Goal: Navigation & Orientation: Find specific page/section

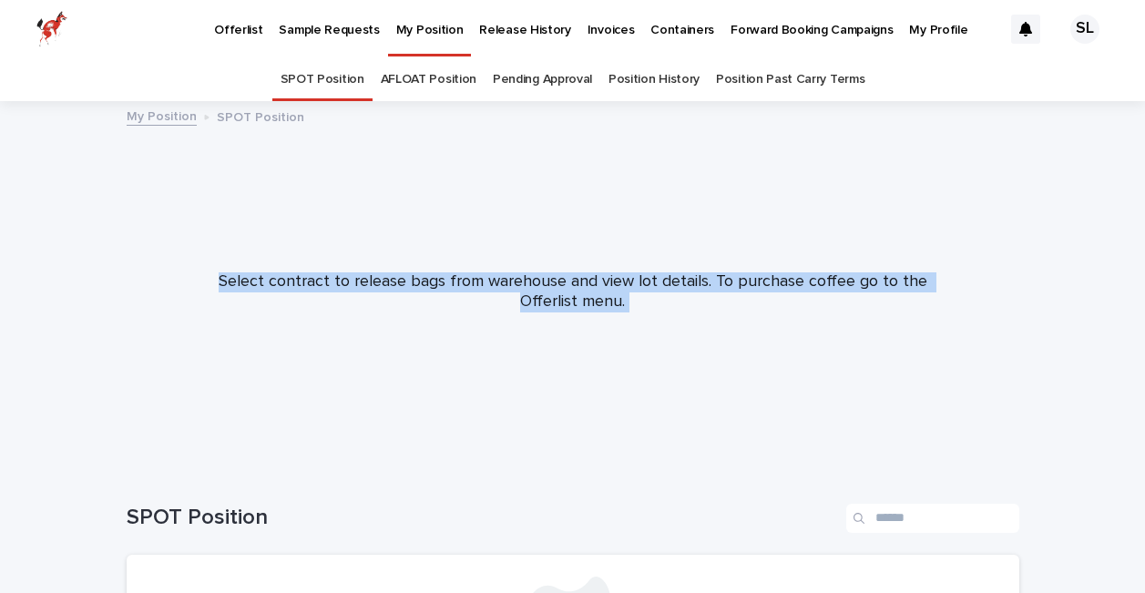
click at [508, 26] on p "Release History" at bounding box center [524, 19] width 91 height 38
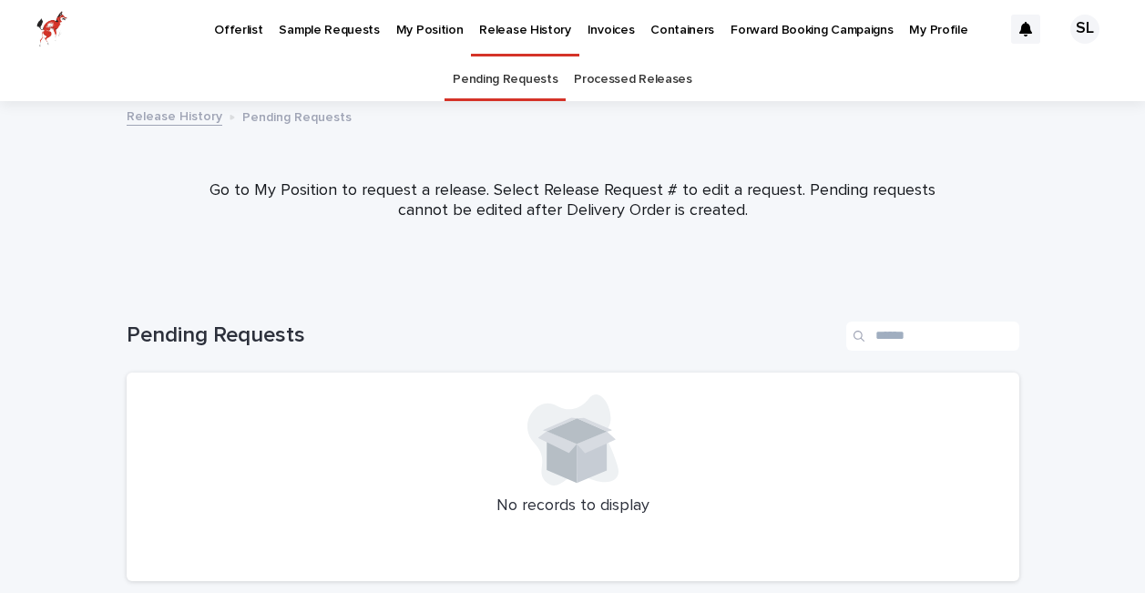
click at [227, 26] on p "Offerlist" at bounding box center [238, 19] width 48 height 38
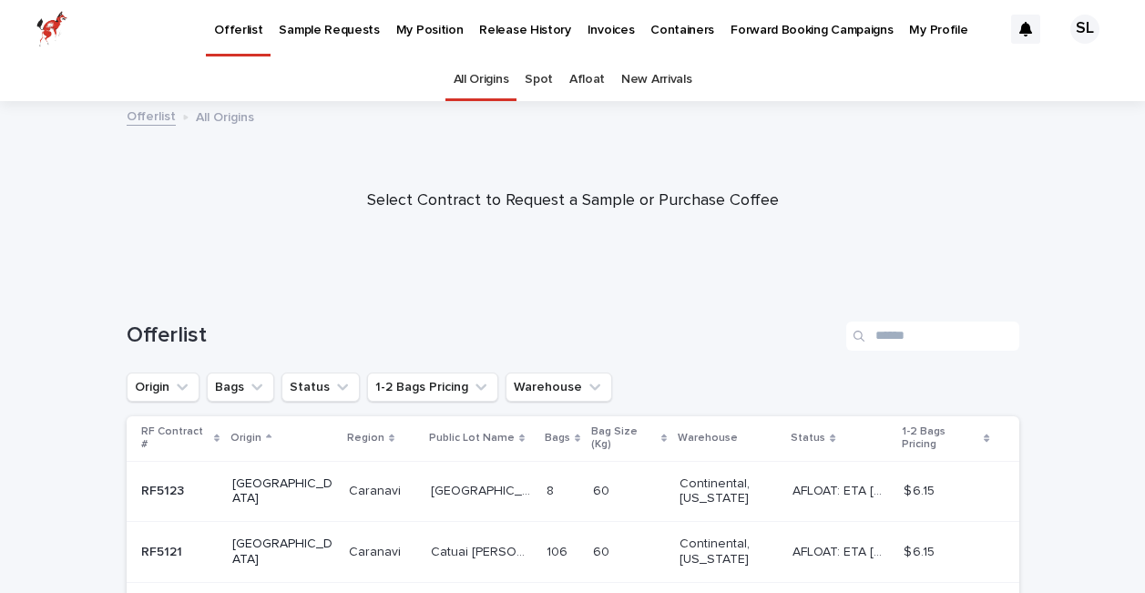
click at [652, 34] on p "Containers" at bounding box center [682, 19] width 64 height 38
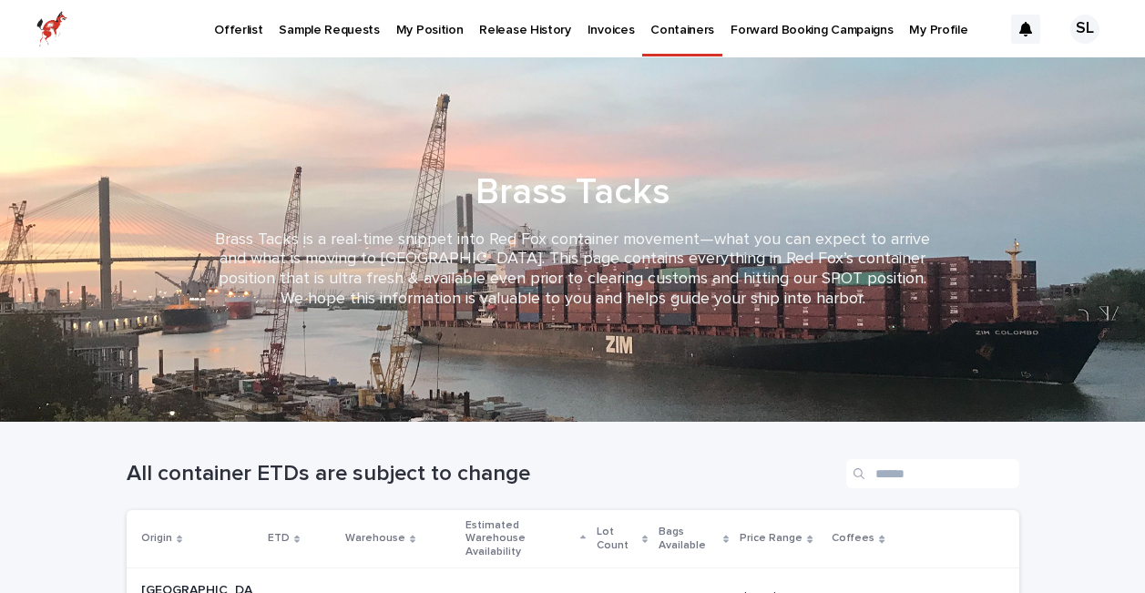
click at [588, 34] on p "Invoices" at bounding box center [611, 19] width 47 height 38
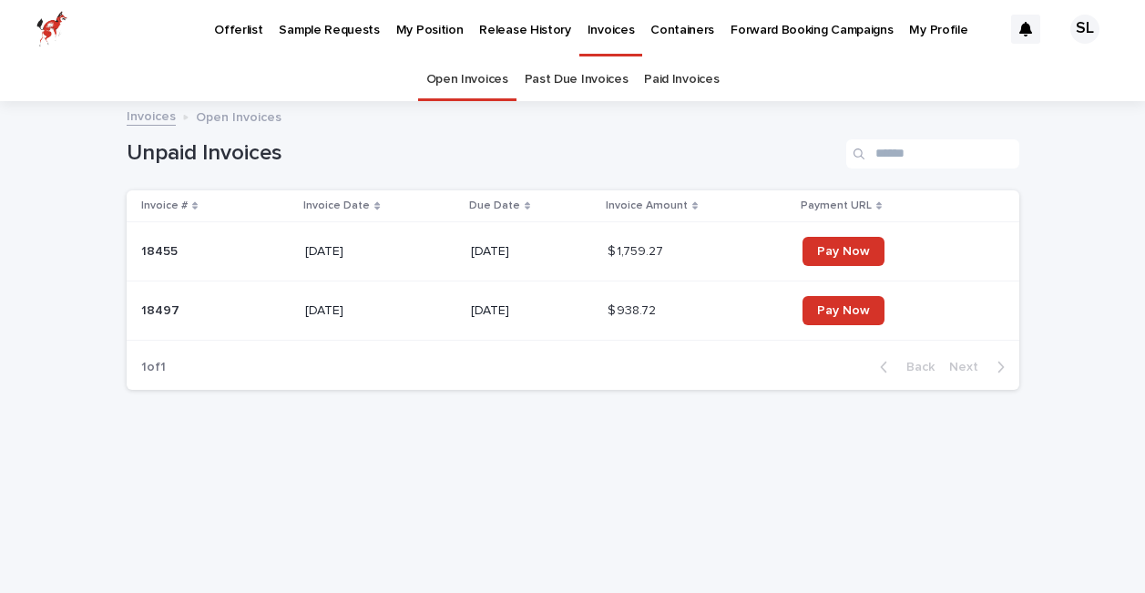
click at [508, 39] on link "Release History" at bounding box center [524, 28] width 107 height 56
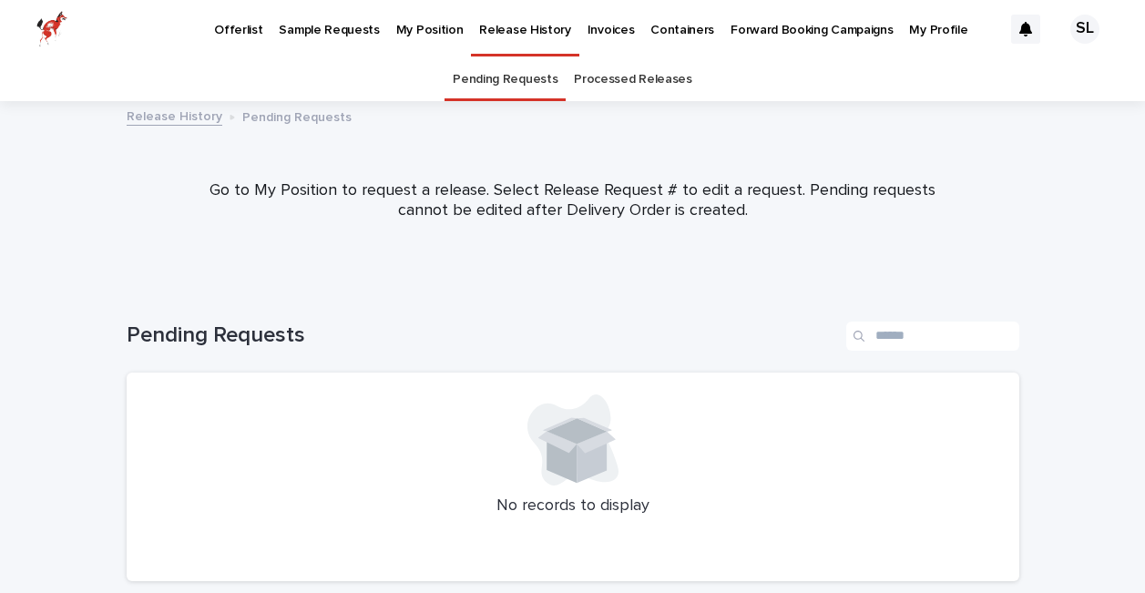
click at [414, 23] on p "My Position" at bounding box center [429, 19] width 67 height 38
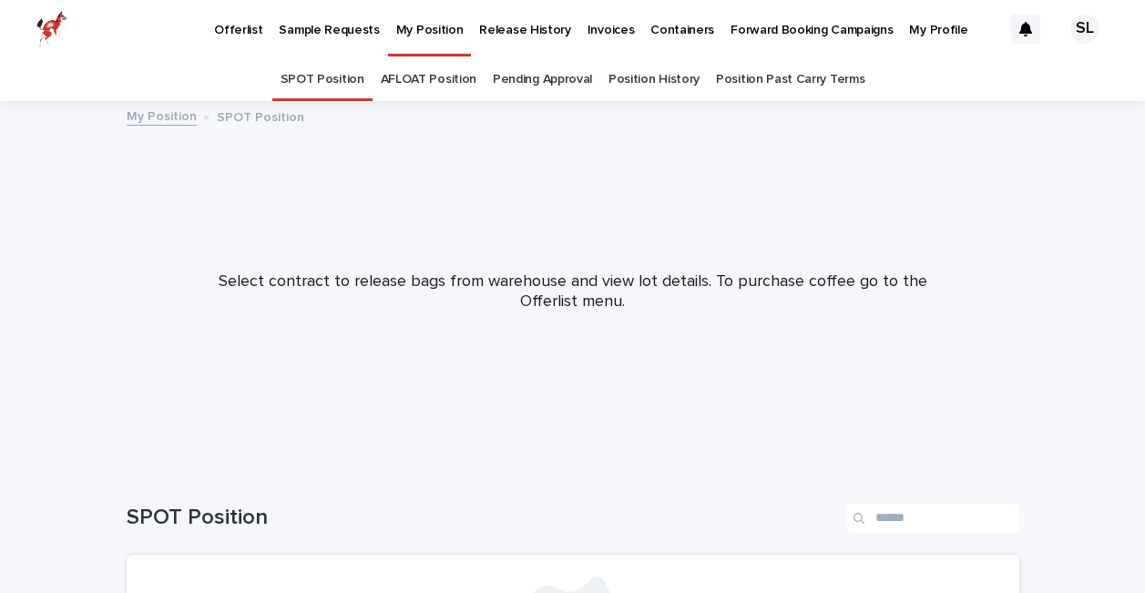
click at [245, 36] on p "Offerlist" at bounding box center [238, 19] width 48 height 38
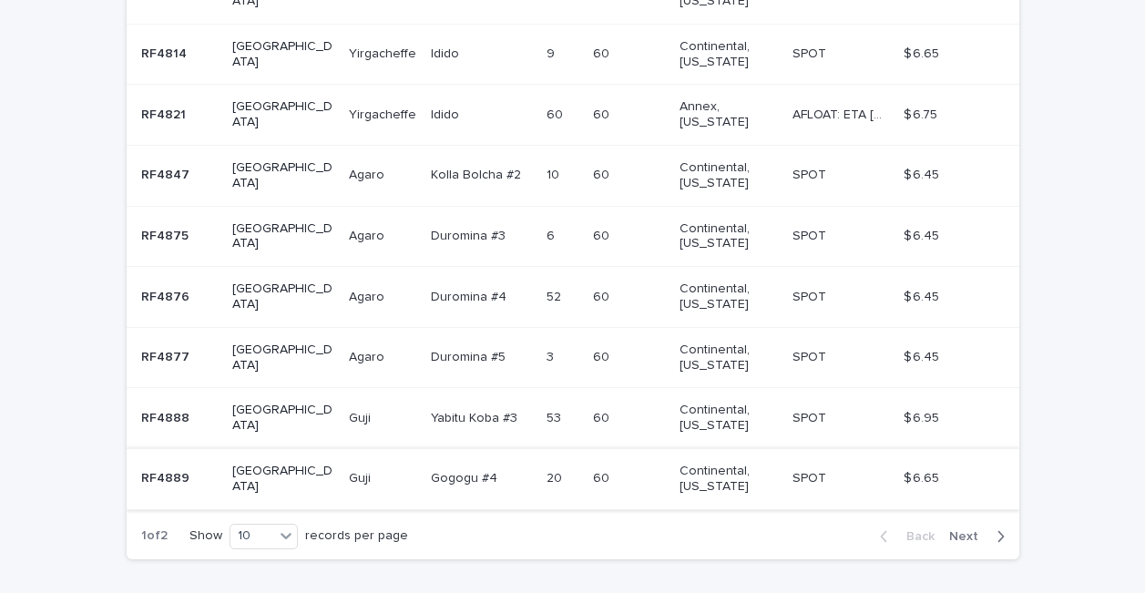
scroll to position [563, 0]
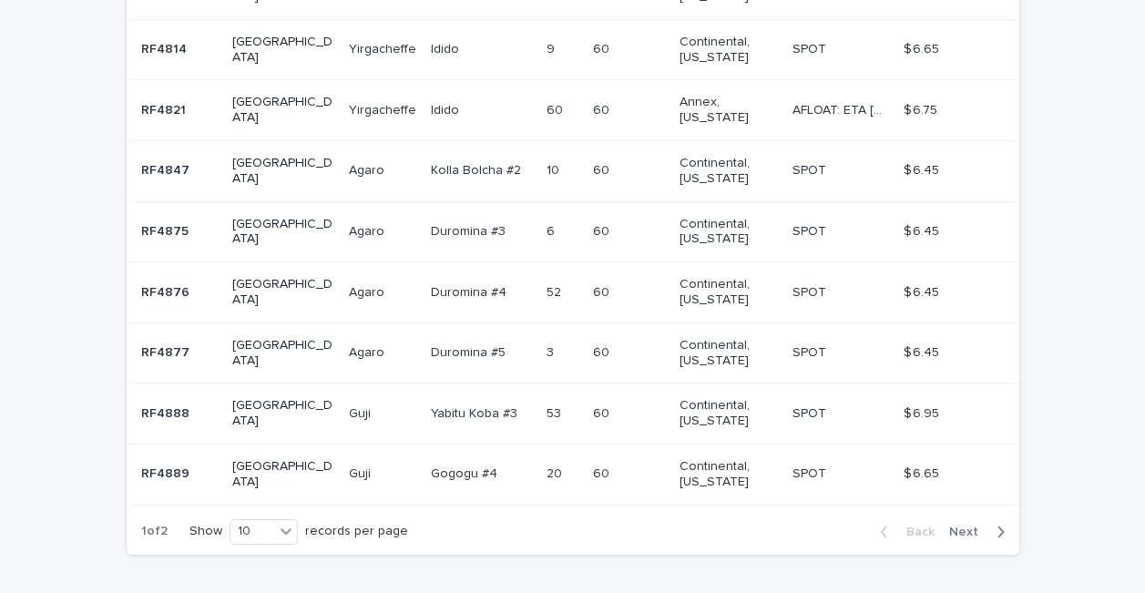
click at [975, 526] on span "Next" at bounding box center [969, 532] width 40 height 13
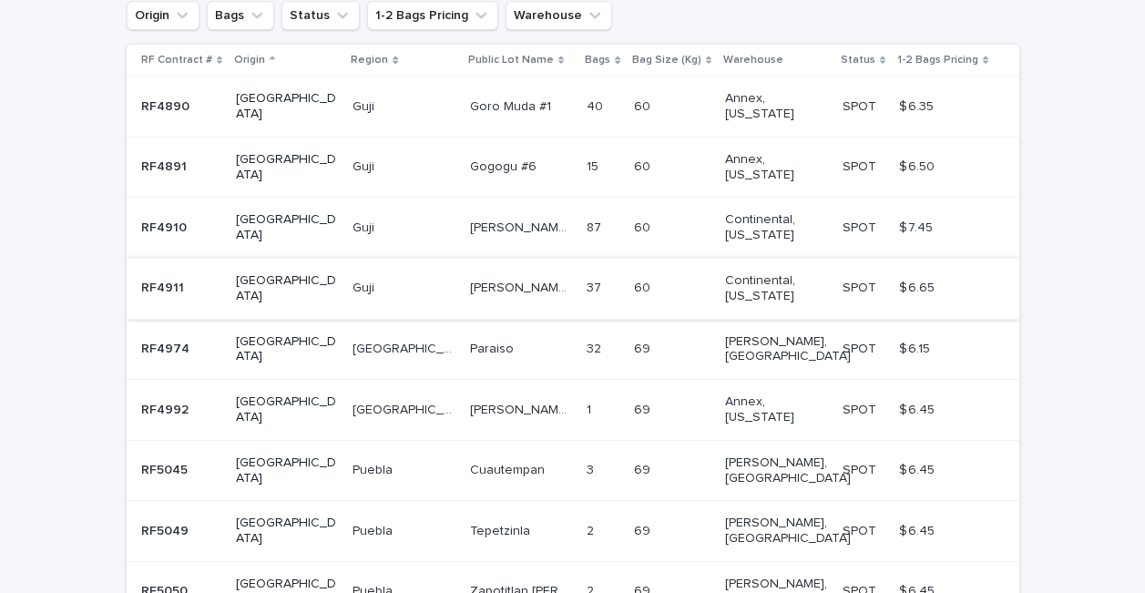
scroll to position [281, 0]
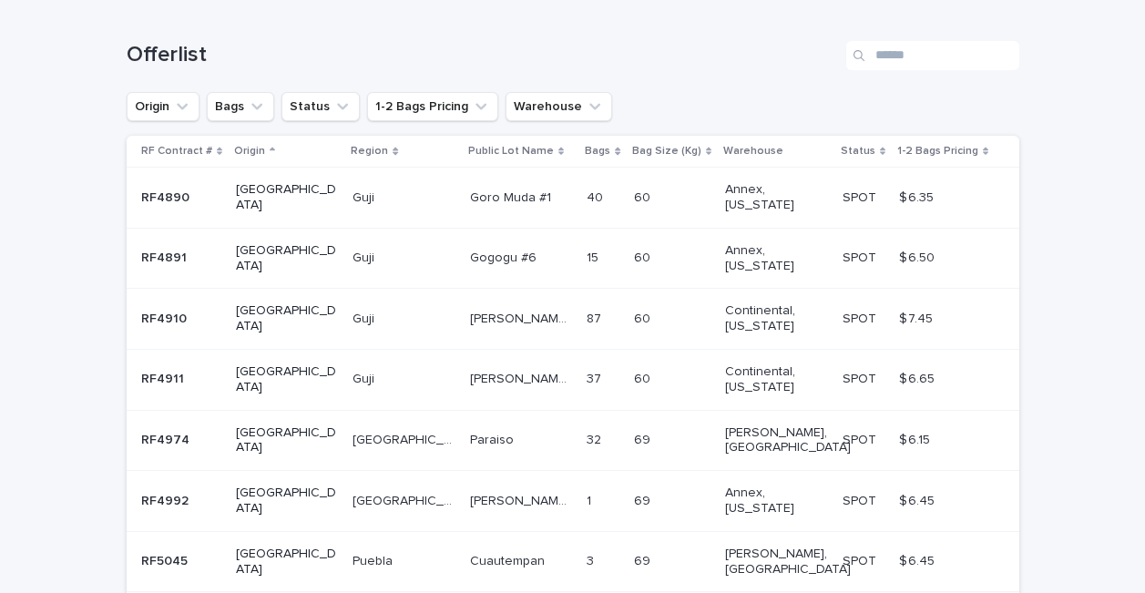
click at [278, 189] on p "[GEOGRAPHIC_DATA]" at bounding box center [286, 197] width 101 height 31
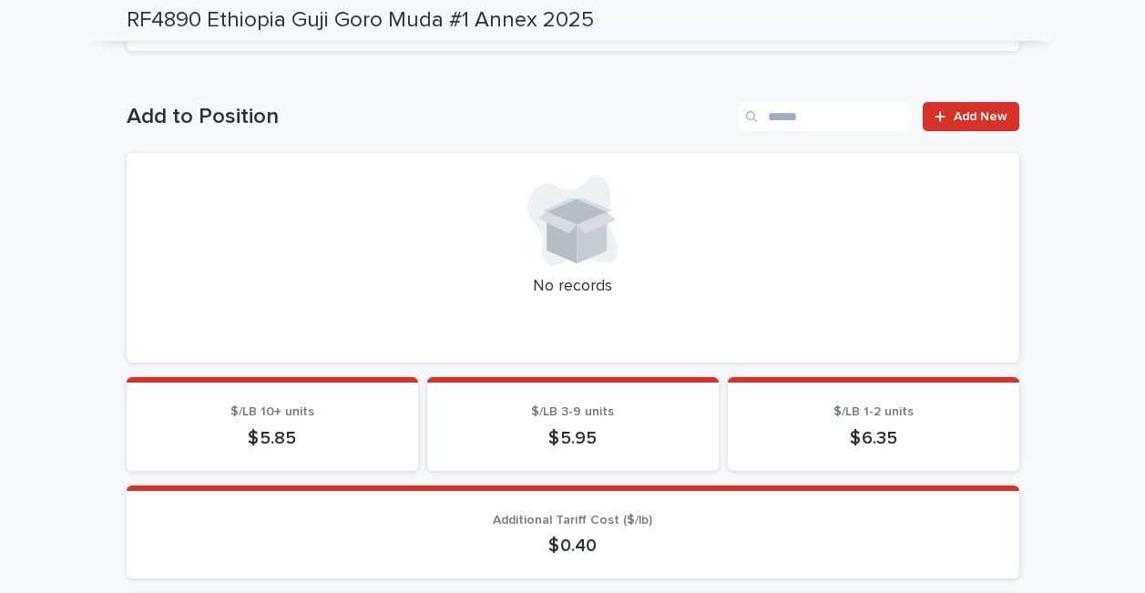
scroll to position [587, 0]
